Goal: Information Seeking & Learning: Learn about a topic

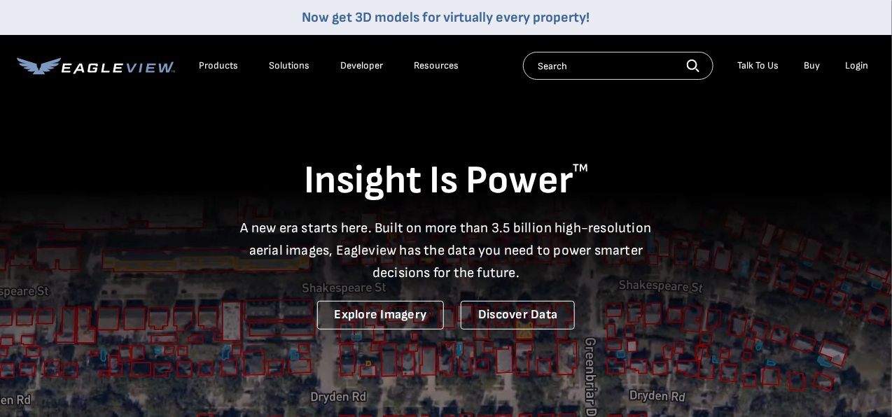
click at [139, 67] on icon at bounding box center [96, 66] width 158 height 18
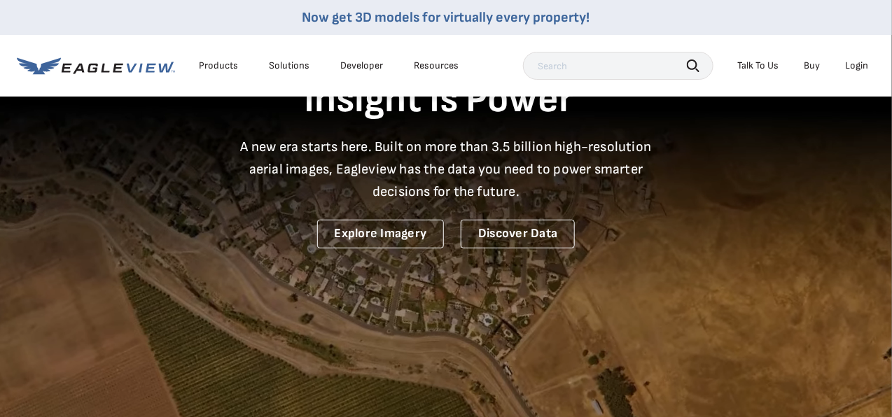
scroll to position [70, 0]
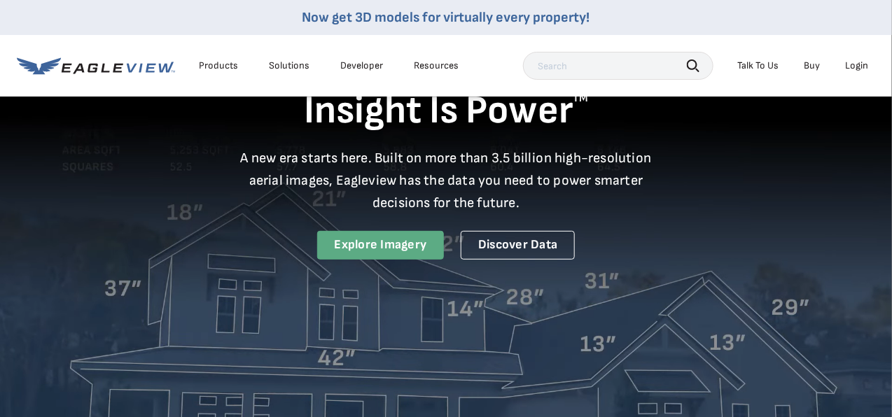
click at [390, 239] on link "Explore Imagery" at bounding box center [380, 245] width 127 height 29
